Goal: Task Accomplishment & Management: Complete application form

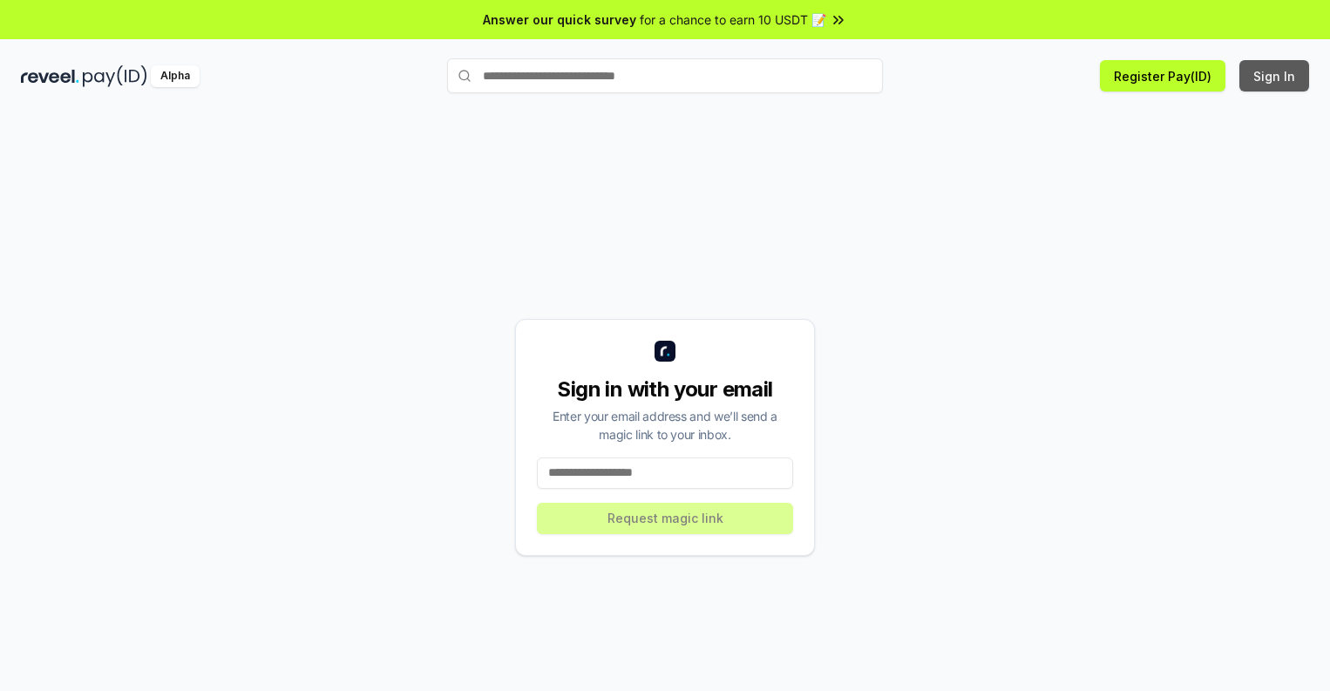
click at [1275, 76] on button "Sign In" at bounding box center [1274, 75] width 70 height 31
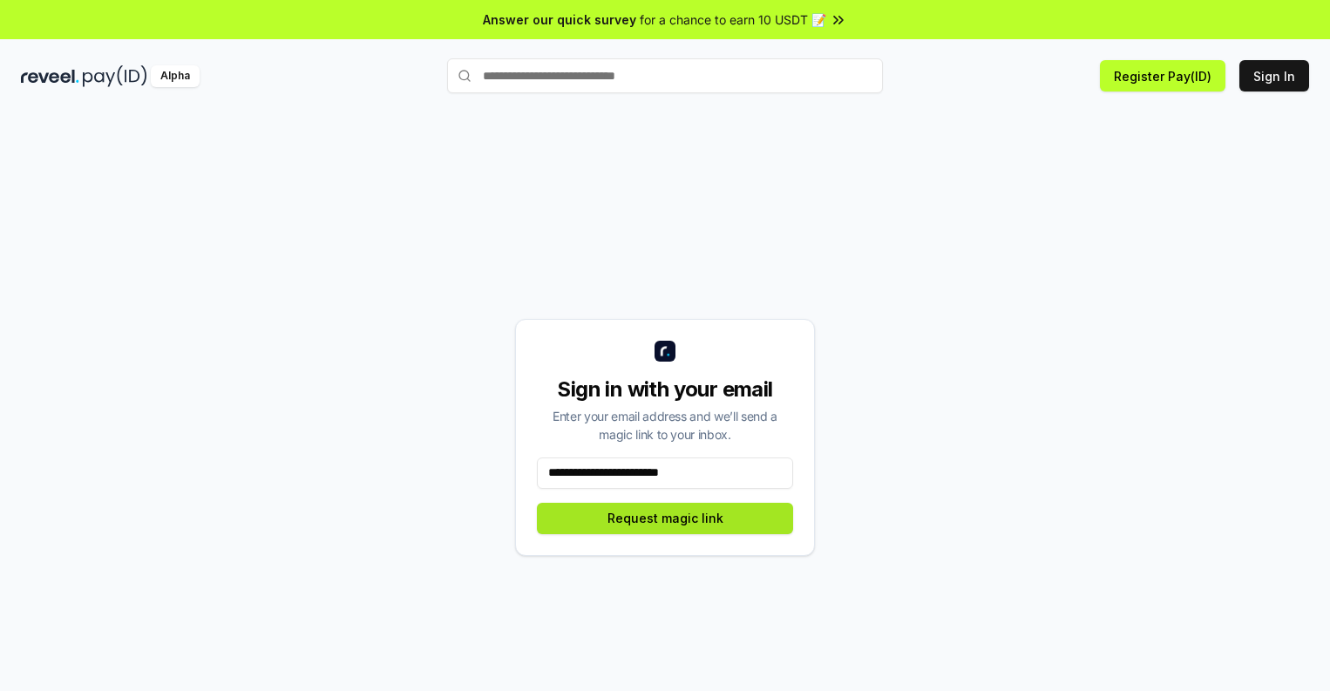
type input "**********"
click at [665, 518] on button "Request magic link" at bounding box center [665, 518] width 256 height 31
